Goal: Task Accomplishment & Management: Manage account settings

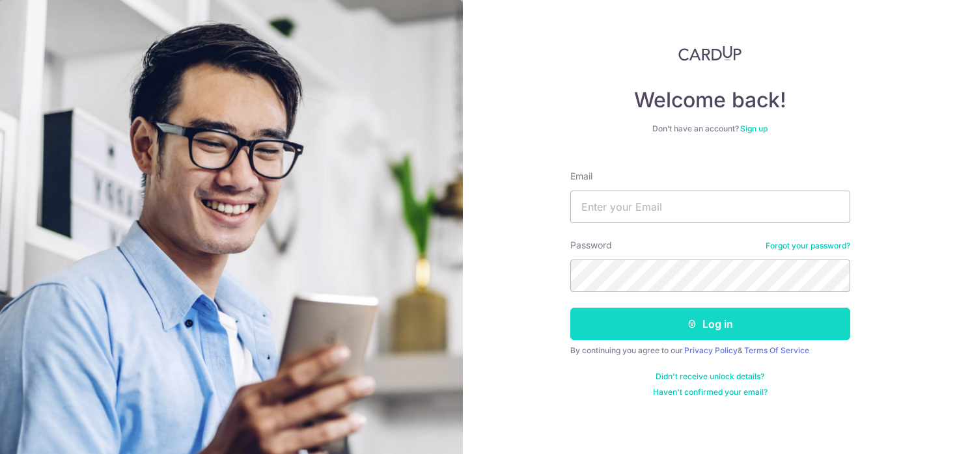
type input "[EMAIL_ADDRESS][DOMAIN_NAME]"
click at [658, 332] on button "Log in" at bounding box center [710, 324] width 280 height 33
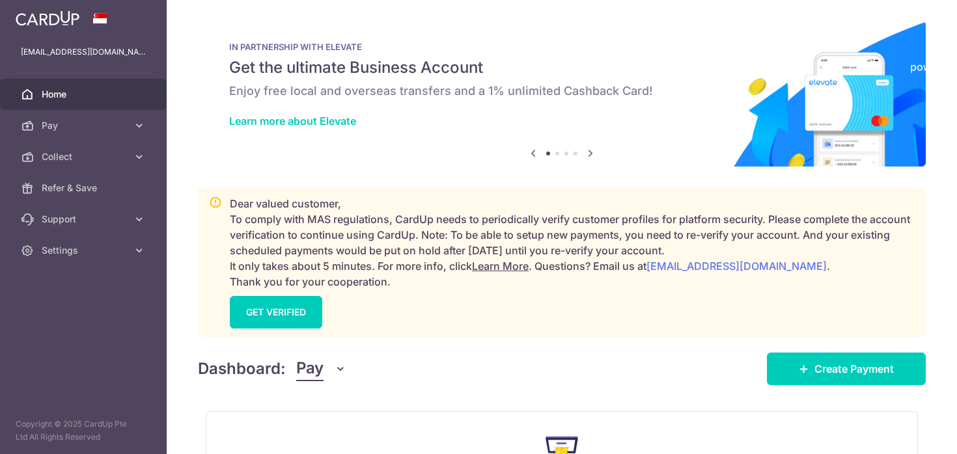
drag, startPoint x: 305, startPoint y: 379, endPoint x: 336, endPoint y: 375, distance: 31.5
click at [305, 381] on span "Pay" at bounding box center [309, 369] width 27 height 25
click at [344, 437] on link "Collect" at bounding box center [364, 436] width 135 height 31
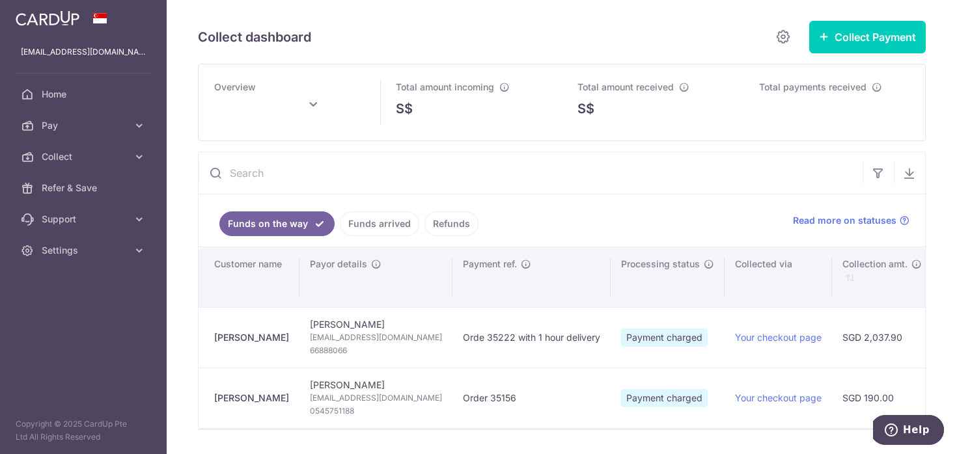
type input "[DATE]"
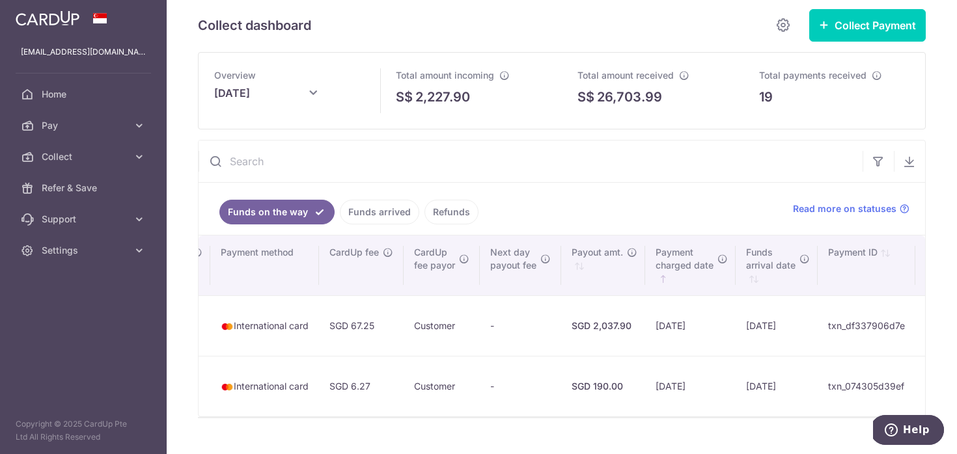
scroll to position [0, 765]
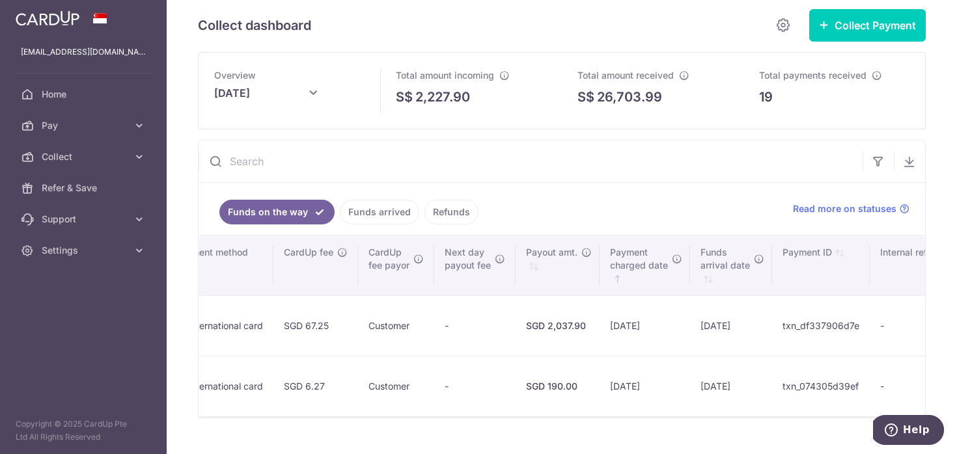
drag, startPoint x: 212, startPoint y: 321, endPoint x: 856, endPoint y: 325, distance: 644.4
click at [856, 325] on tr "[PERSON_NAME] [PERSON_NAME] ALASIRY [EMAIL_ADDRESS][DOMAIN_NAME] 66888066 Orde …" at bounding box center [196, 326] width 1525 height 61
copy tr "[PERSON_NAME] ALASIRY [PERSON_NAME] ALASIRY [EMAIL_ADDRESS][DOMAIN_NAME] 668880…"
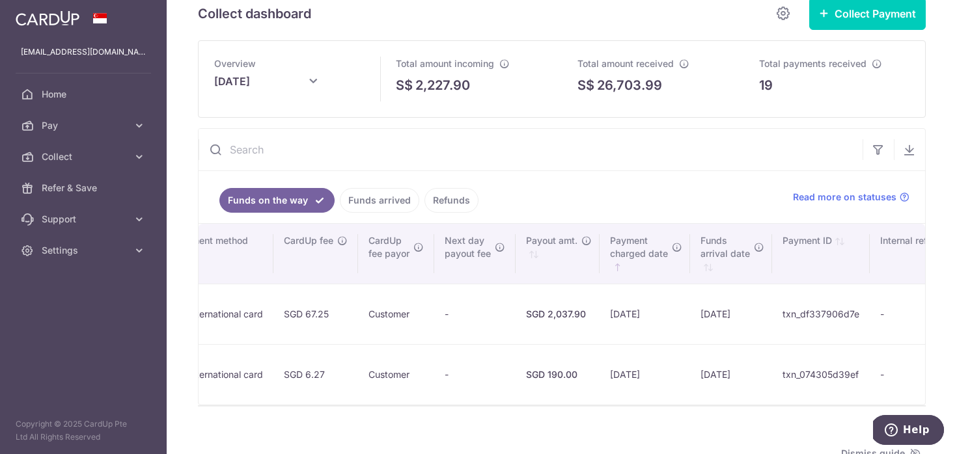
click at [442, 334] on td "-" at bounding box center [474, 314] width 81 height 61
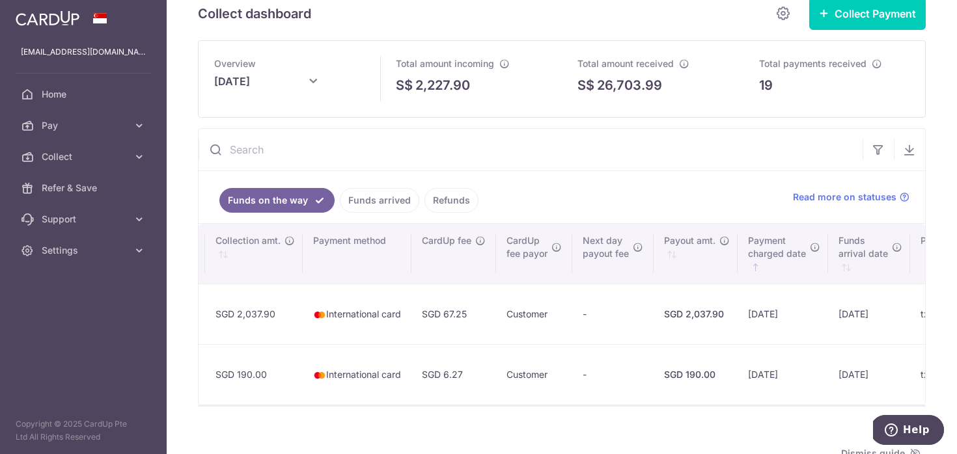
scroll to position [0, 626]
